Goal: Find specific page/section: Find specific page/section

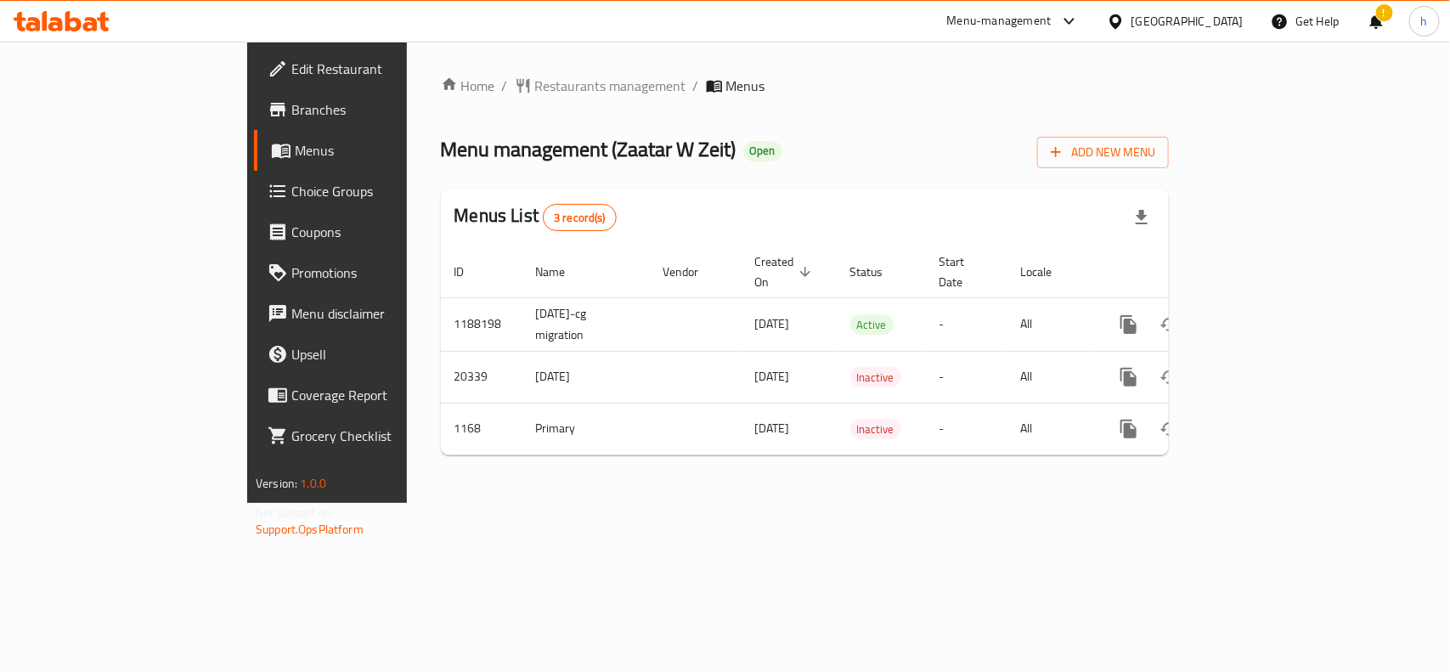
click at [1234, 23] on div "[GEOGRAPHIC_DATA]" at bounding box center [1187, 21] width 112 height 19
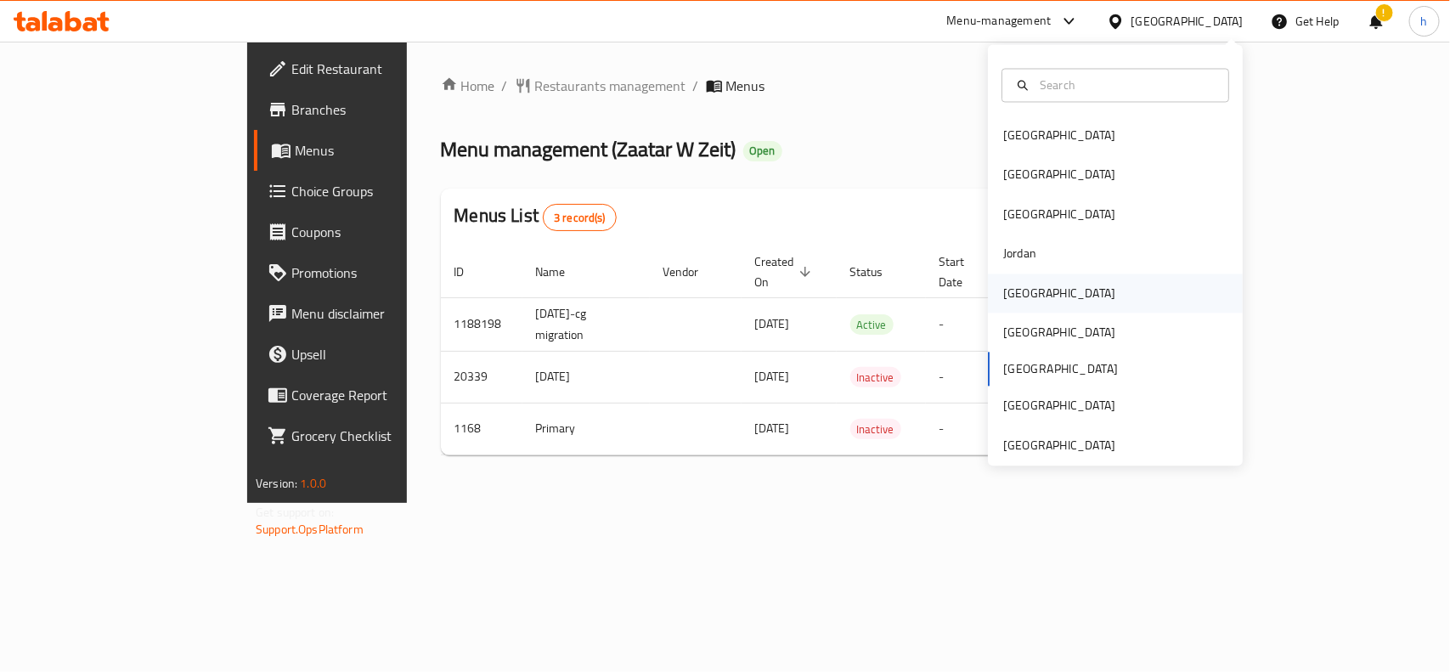
click at [1033, 286] on div "[GEOGRAPHIC_DATA]" at bounding box center [1058, 292] width 139 height 39
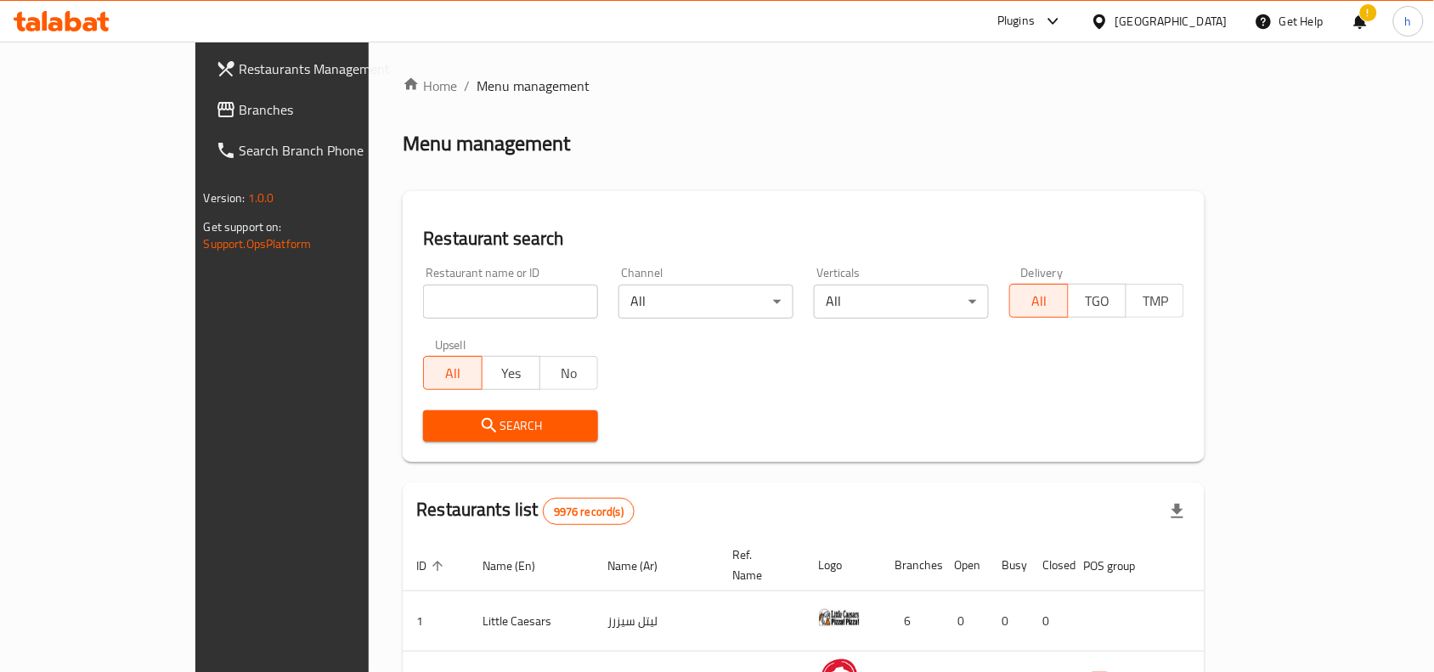
click at [240, 116] on span "Branches" at bounding box center [331, 109] width 182 height 20
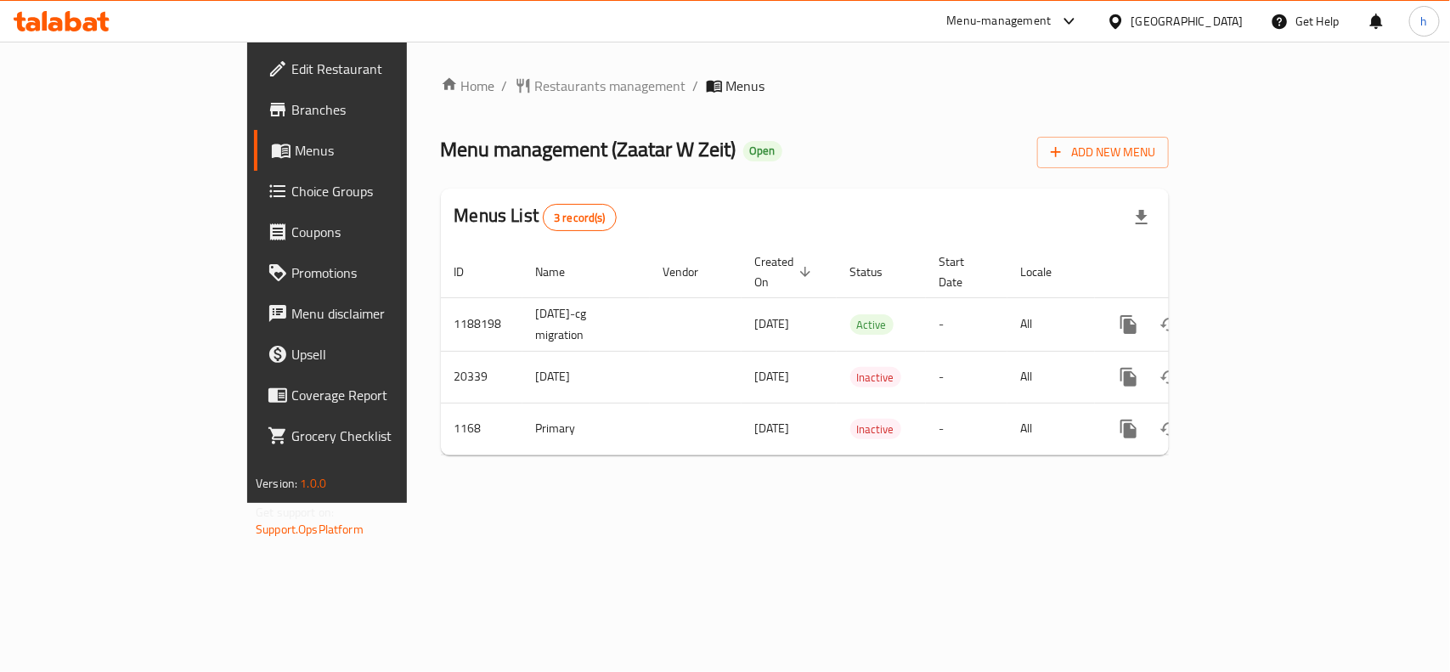
click at [1230, 23] on div "[GEOGRAPHIC_DATA]" at bounding box center [1187, 21] width 112 height 19
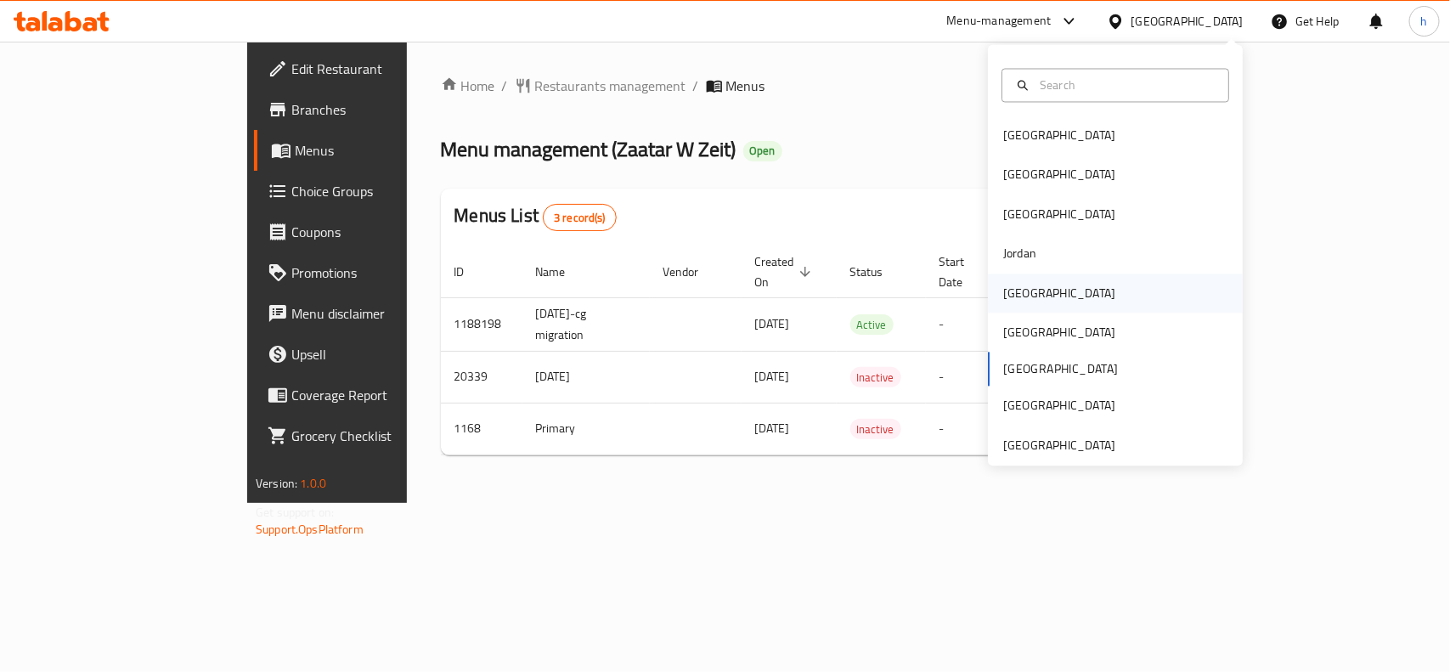
click at [1022, 299] on div "[GEOGRAPHIC_DATA]" at bounding box center [1059, 293] width 112 height 19
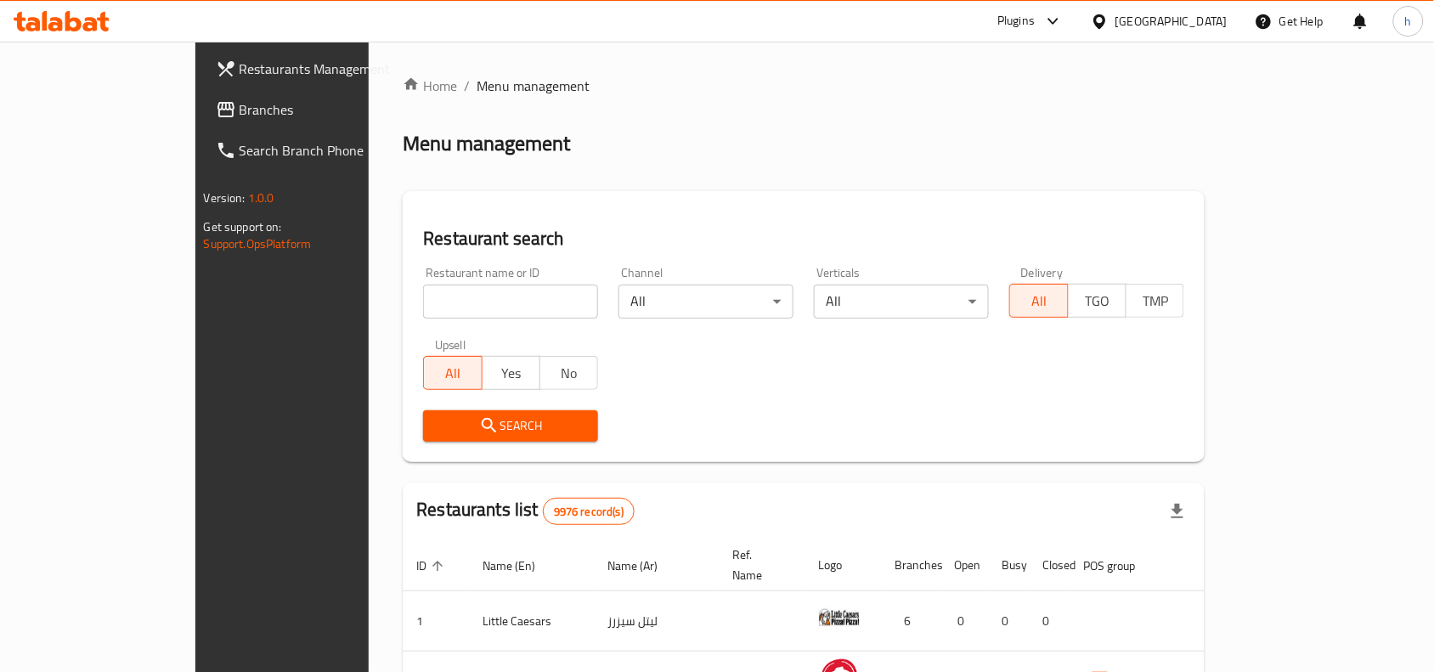
click at [1063, 23] on icon at bounding box center [1053, 21] width 20 height 20
click at [971, 102] on div "Global Quality Control Center" at bounding box center [975, 114] width 176 height 39
